Goal: Task Accomplishment & Management: Manage account settings

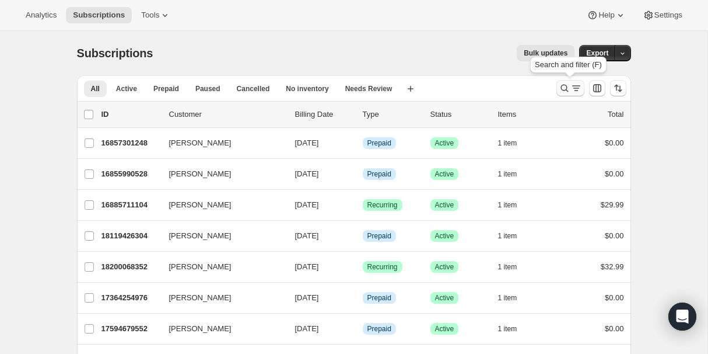
click at [560, 85] on icon "Search and filter results" at bounding box center [565, 88] width 12 height 12
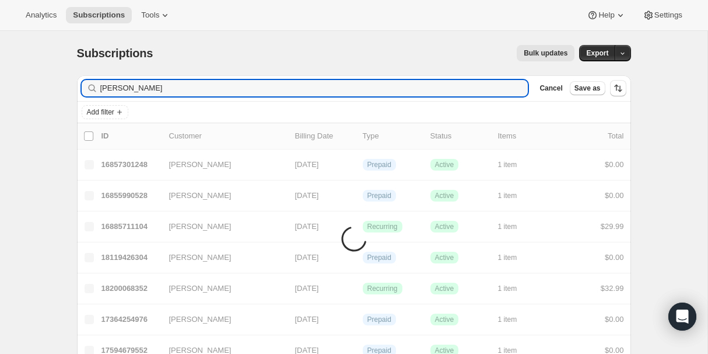
type input "[PERSON_NAME]"
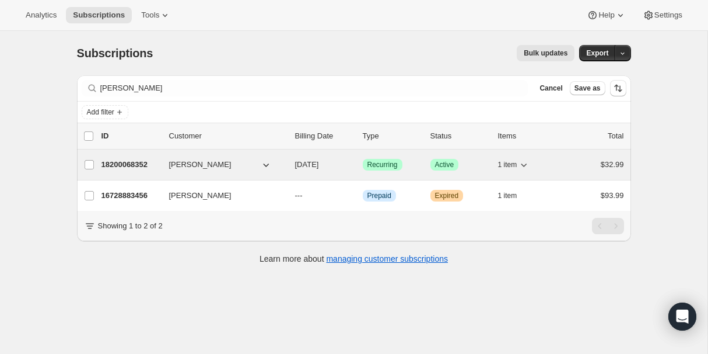
click at [146, 159] on p "18200068352" at bounding box center [131, 165] width 58 height 12
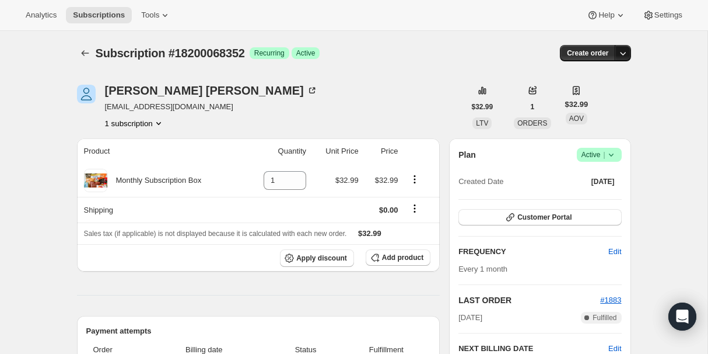
click at [620, 56] on icon "button" at bounding box center [623, 53] width 12 height 12
click at [521, 49] on div "Create order" at bounding box center [536, 53] width 188 height 16
click at [624, 53] on icon "button" at bounding box center [623, 54] width 6 height 4
click at [573, 69] on button "Bill subscription order now" at bounding box center [566, 77] width 123 height 19
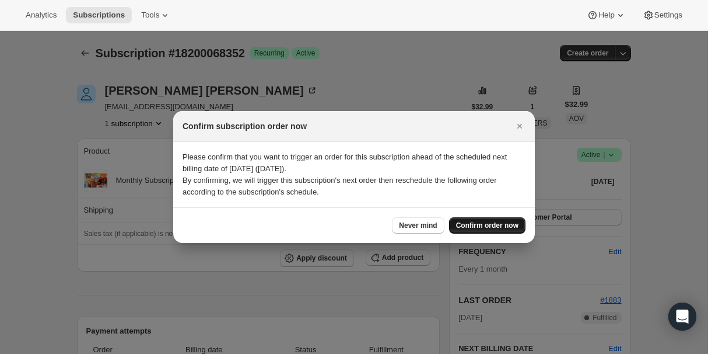
click at [471, 226] on span "Confirm order now" at bounding box center [487, 225] width 62 height 9
